Goal: Information Seeking & Learning: Learn about a topic

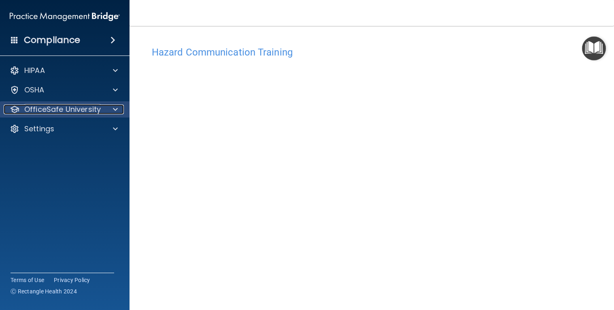
click at [109, 112] on div at bounding box center [114, 110] width 20 height 10
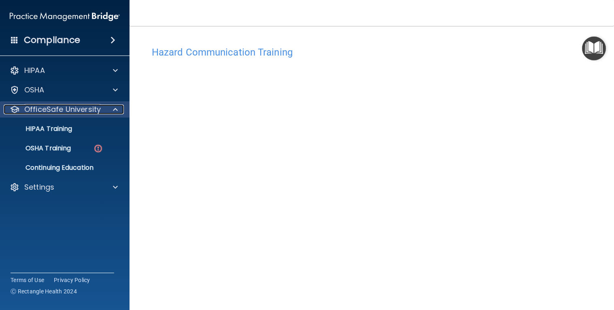
scroll to position [55, 0]
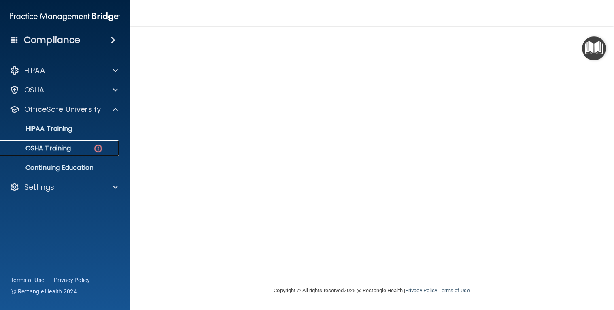
click at [99, 153] on img at bounding box center [98, 148] width 10 height 10
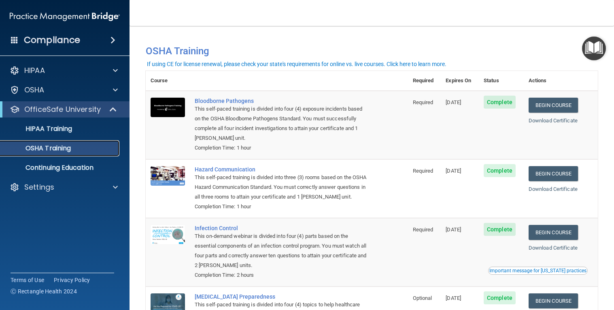
click at [64, 148] on p "OSHA Training" at bounding box center [38, 148] width 66 height 8
click at [62, 133] on link "HIPAA Training" at bounding box center [56, 129] width 128 height 16
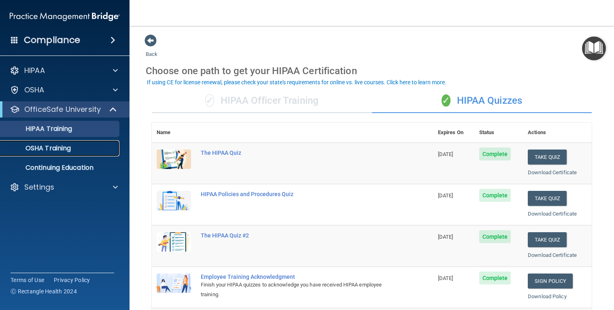
click at [52, 147] on p "OSHA Training" at bounding box center [38, 148] width 66 height 8
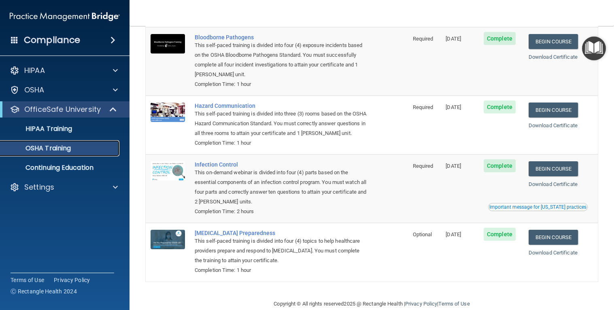
scroll to position [77, 0]
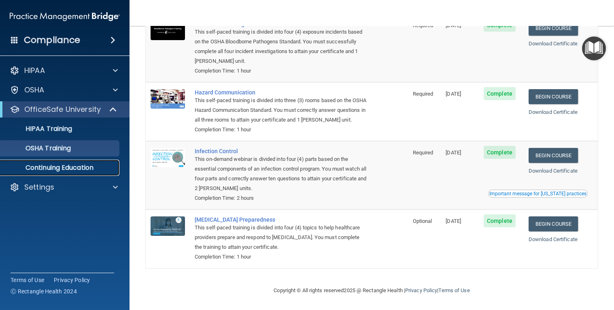
click at [80, 169] on p "Continuing Education" at bounding box center [60, 168] width 111 height 8
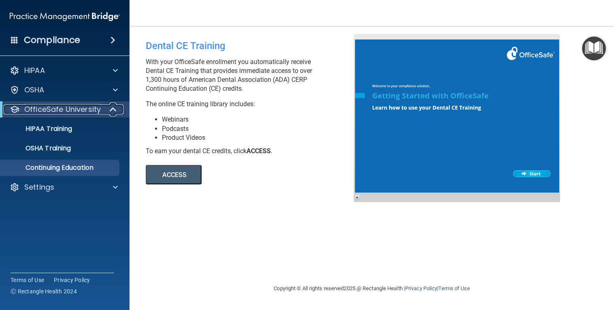
click at [75, 112] on p "OfficeSafe University" at bounding box center [62, 110] width 77 height 10
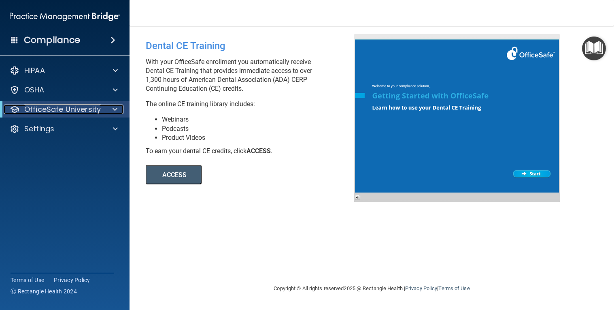
click at [58, 113] on p "OfficeSafe University" at bounding box center [62, 110] width 77 height 10
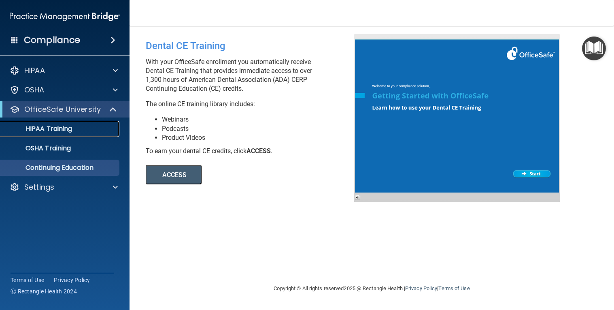
click at [56, 133] on link "HIPAA Training" at bounding box center [56, 129] width 128 height 16
